Goal: Book appointment/travel/reservation

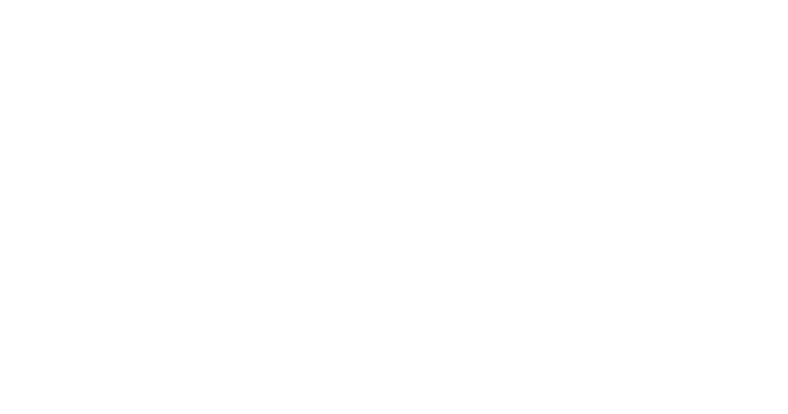
click at [0, 0] on html at bounding box center [0, 0] width 0 height 0
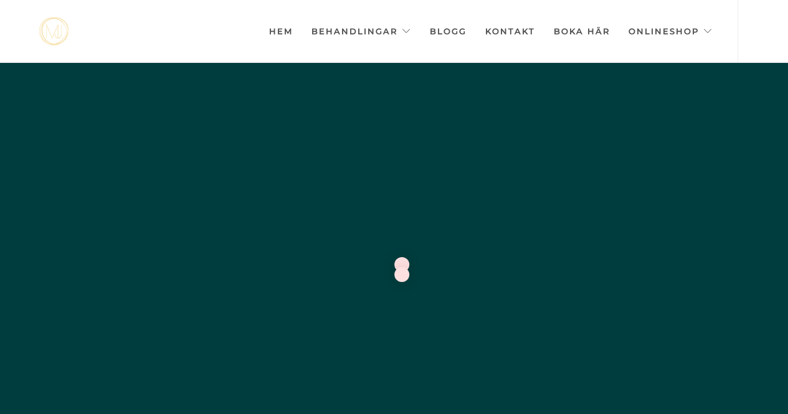
scroll to position [0, -6231]
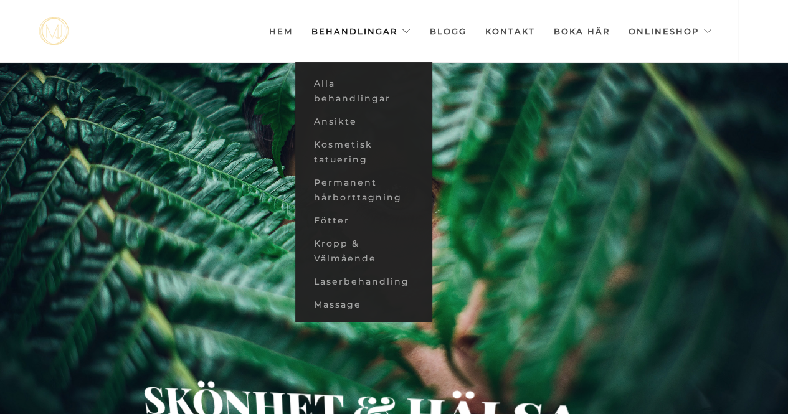
click at [365, 26] on link "Behandlingar" at bounding box center [362, 31] width 100 height 62
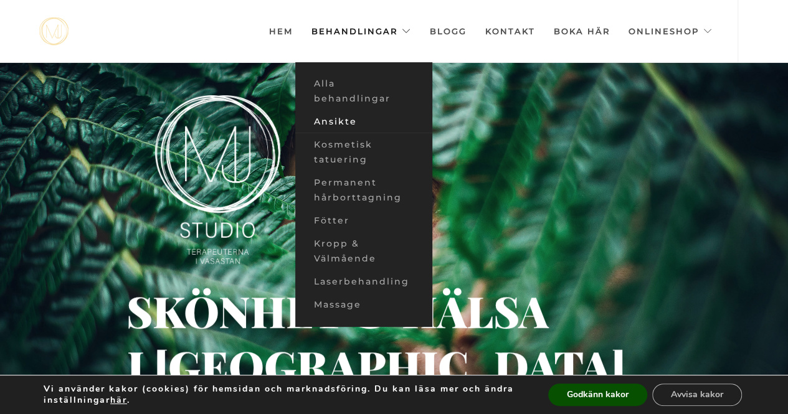
click at [343, 122] on link "Ansikte" at bounding box center [363, 121] width 137 height 23
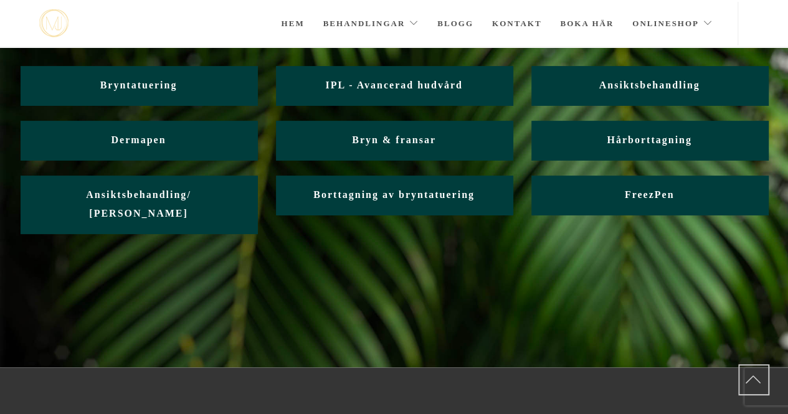
scroll to position [152, 0]
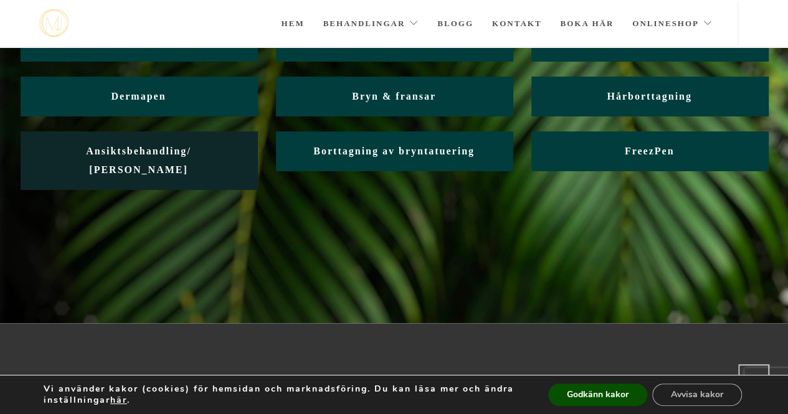
click at [136, 146] on span "Ansiktsbehandling/ [PERSON_NAME]" at bounding box center [138, 160] width 105 height 29
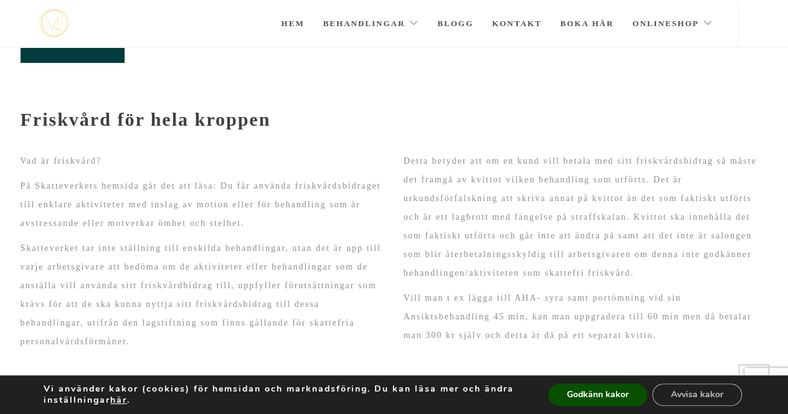
scroll to position [100, 0]
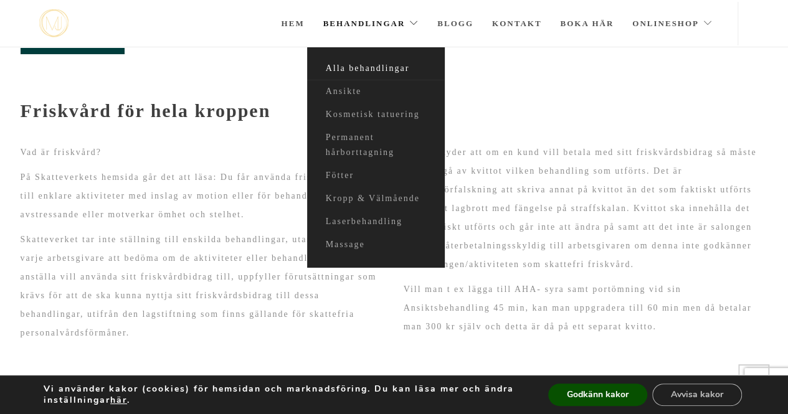
click at [379, 68] on link "Alla behandlingar" at bounding box center [375, 68] width 137 height 23
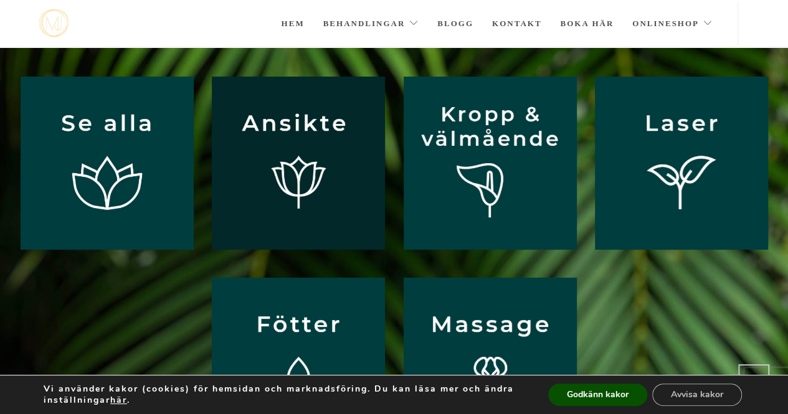
scroll to position [88, 0]
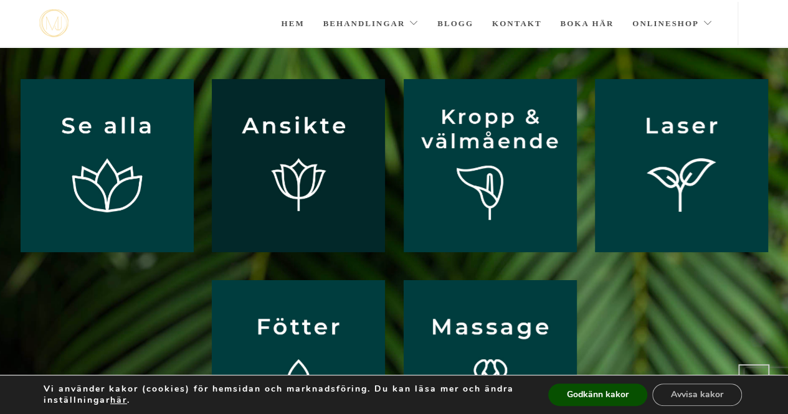
click at [319, 179] on img at bounding box center [298, 165] width 173 height 173
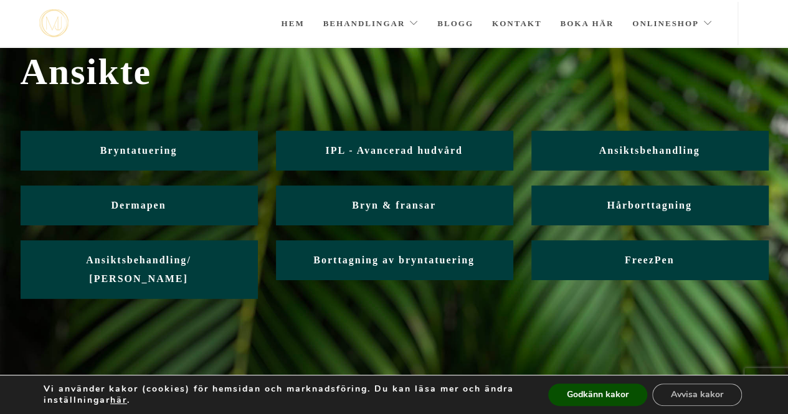
scroll to position [52, 0]
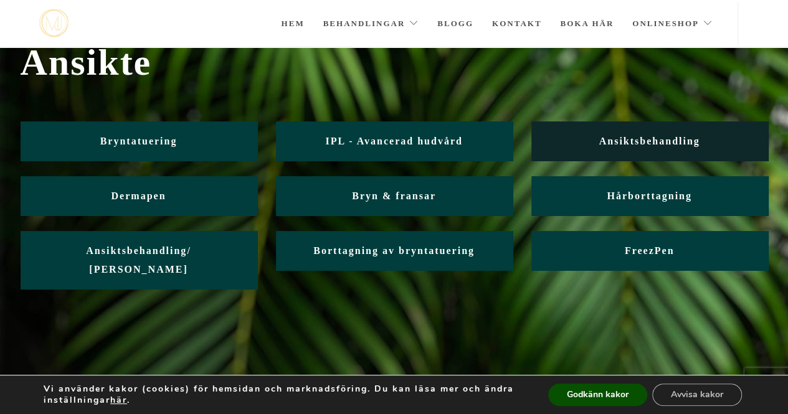
click at [644, 137] on span "Ansiktsbehandling" at bounding box center [649, 141] width 101 height 11
click at [640, 139] on span "Ansiktsbehandling" at bounding box center [649, 141] width 101 height 11
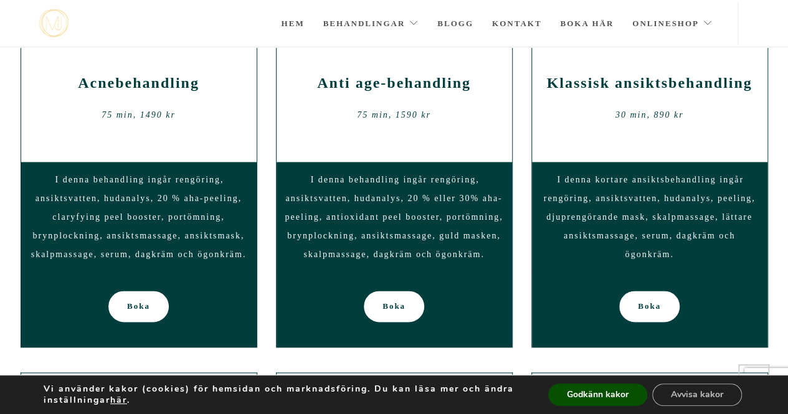
scroll to position [697, 0]
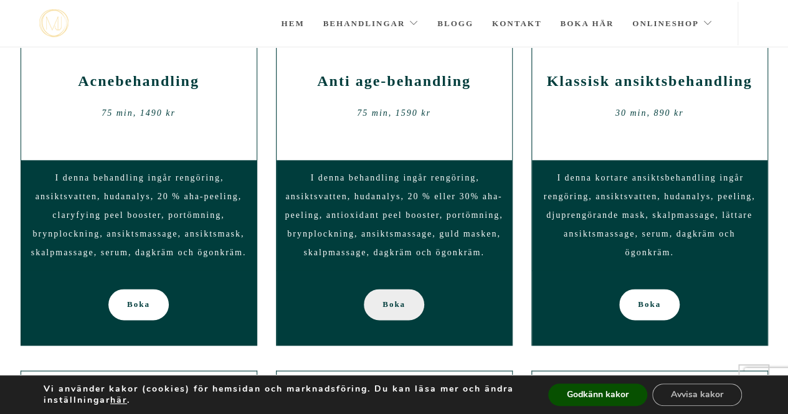
click at [394, 296] on span "Boka" at bounding box center [394, 304] width 23 height 31
